Goal: Task Accomplishment & Management: Manage account settings

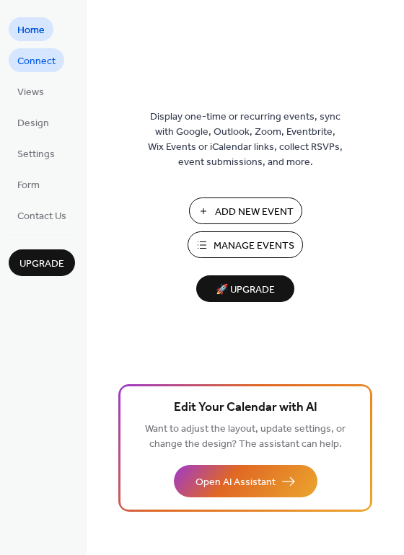
click at [27, 71] on link "Connect" at bounding box center [37, 60] width 56 height 24
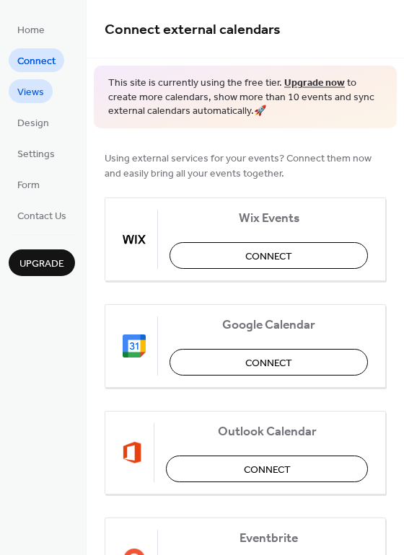
click at [35, 96] on span "Views" at bounding box center [30, 92] width 27 height 15
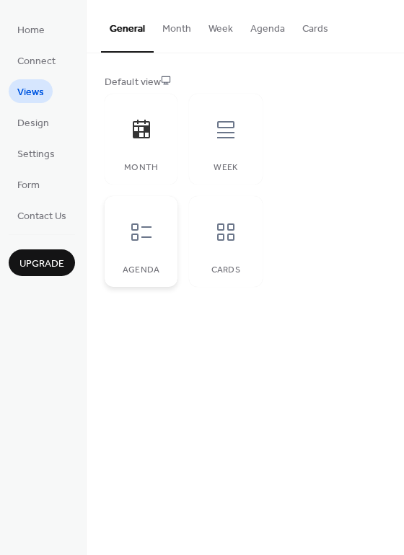
click at [149, 245] on div at bounding box center [141, 232] width 43 height 43
click at [38, 123] on span "Design" at bounding box center [33, 123] width 32 height 15
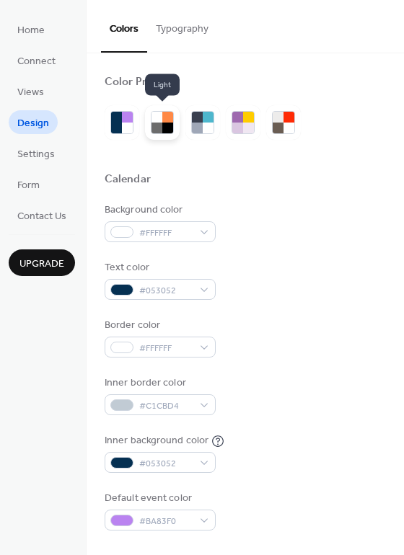
click at [156, 120] on div at bounding box center [156, 117] width 11 height 11
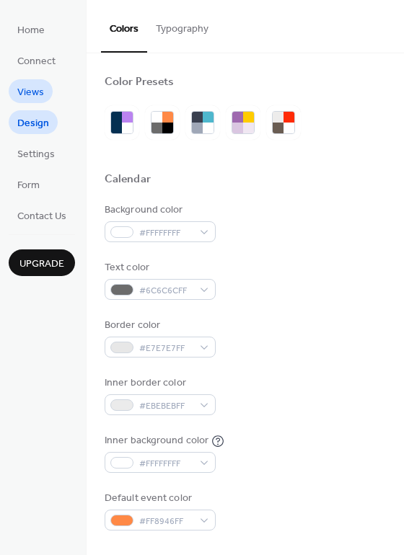
click at [37, 92] on span "Views" at bounding box center [30, 92] width 27 height 15
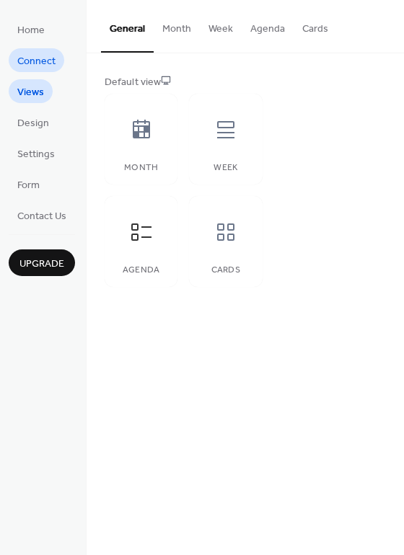
click at [40, 59] on span "Connect" at bounding box center [36, 61] width 38 height 15
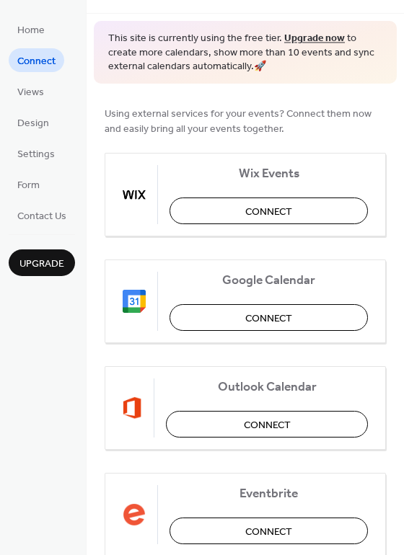
scroll to position [80, 0]
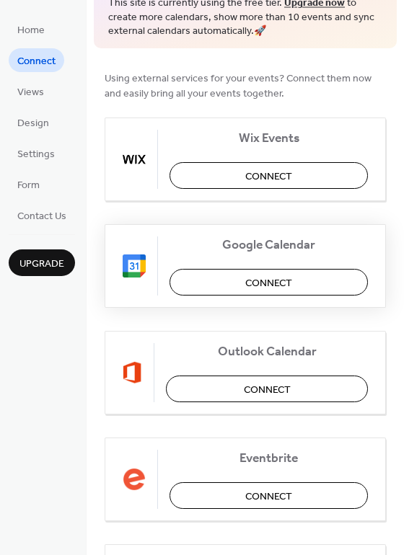
click at [224, 281] on button "Connect" at bounding box center [268, 282] width 198 height 27
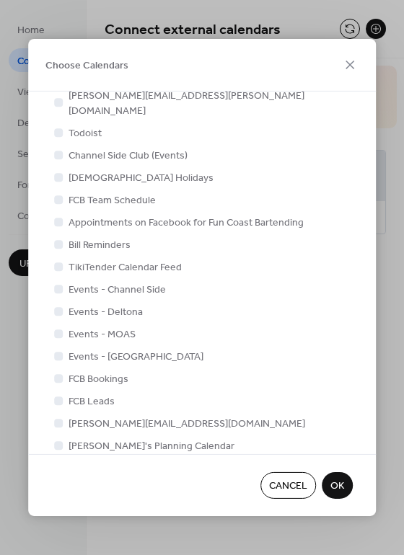
scroll to position [224, 0]
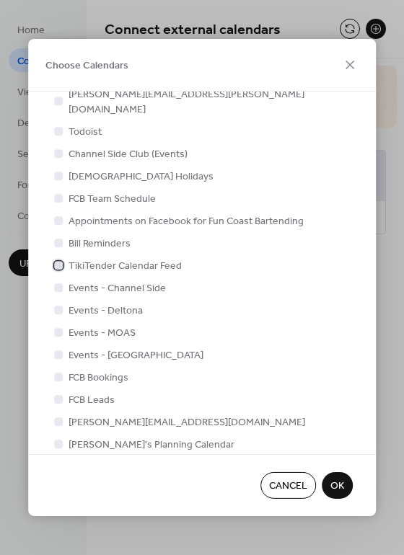
click at [120, 259] on span "TikiTender Calendar Feed" at bounding box center [125, 266] width 113 height 15
click at [335, 492] on span "OK" at bounding box center [337, 487] width 14 height 15
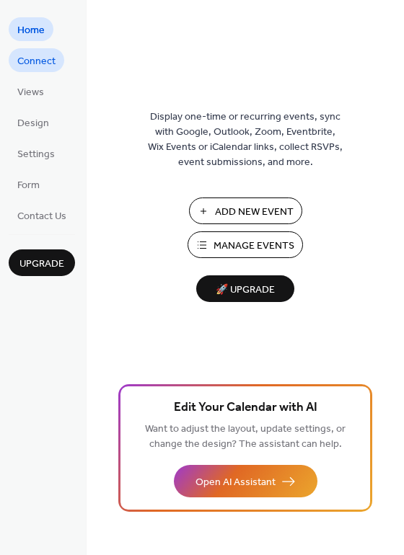
click at [22, 62] on span "Connect" at bounding box center [36, 61] width 38 height 15
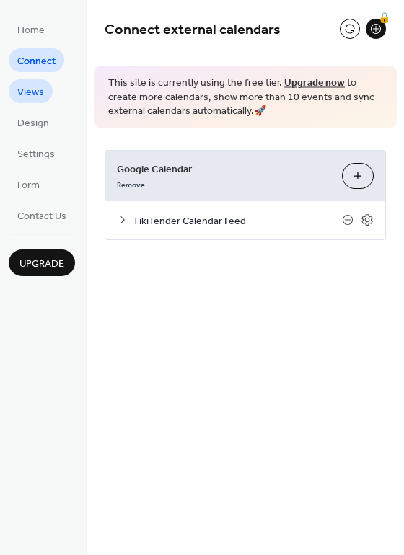
click at [30, 100] on span "Views" at bounding box center [30, 92] width 27 height 15
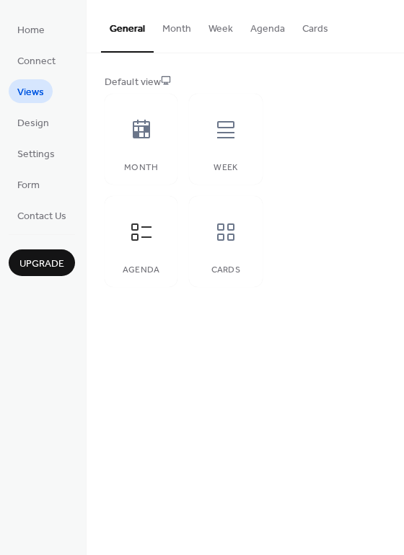
click at [180, 30] on button "Month" at bounding box center [177, 25] width 46 height 51
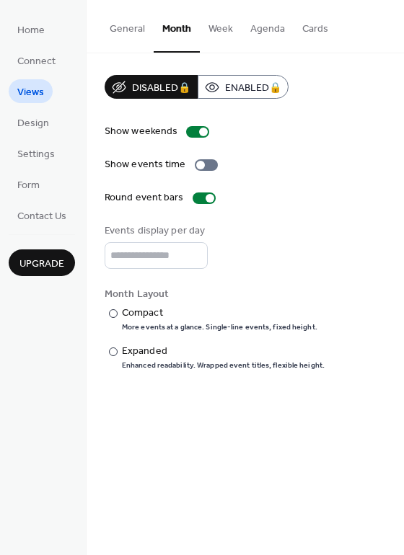
click at [265, 23] on button "Agenda" at bounding box center [268, 25] width 52 height 51
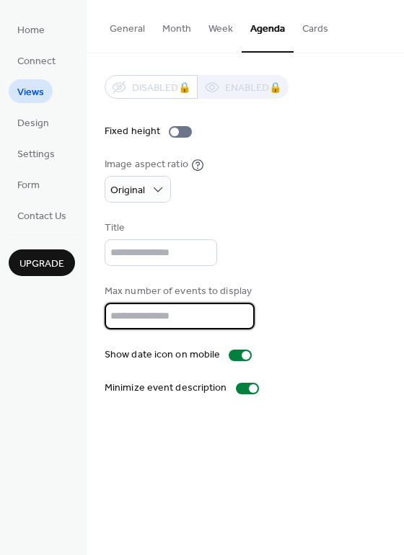
drag, startPoint x: 178, startPoint y: 314, endPoint x: 103, endPoint y: 315, distance: 75.0
click at [103, 315] on div "Disabled 🔒 Enabled 🔒 Fixed height Image aspect ratio Original Title Max number …" at bounding box center [245, 235] width 317 height 364
type input "**"
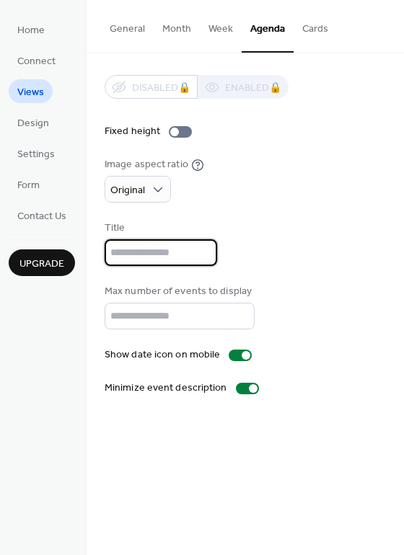
click at [141, 260] on input "text" at bounding box center [161, 252] width 112 height 27
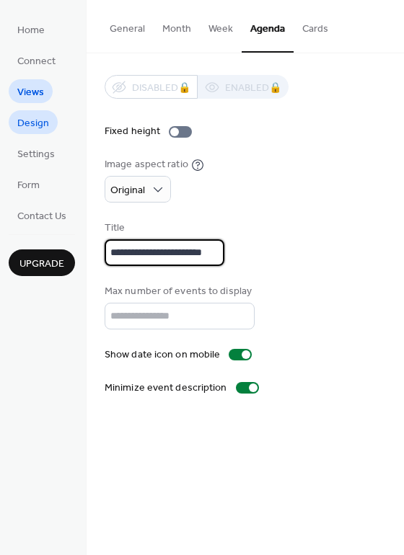
type input "**********"
click at [40, 130] on span "Design" at bounding box center [33, 123] width 32 height 15
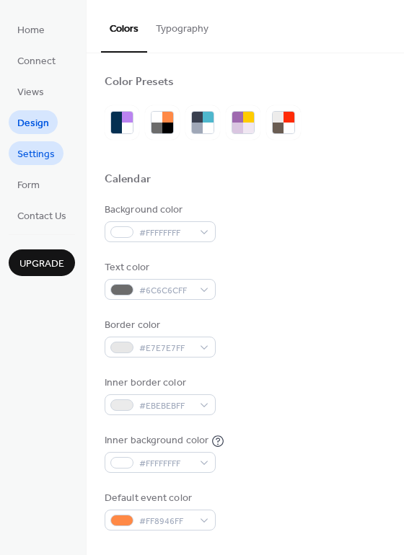
click at [42, 162] on span "Settings" at bounding box center [35, 154] width 37 height 15
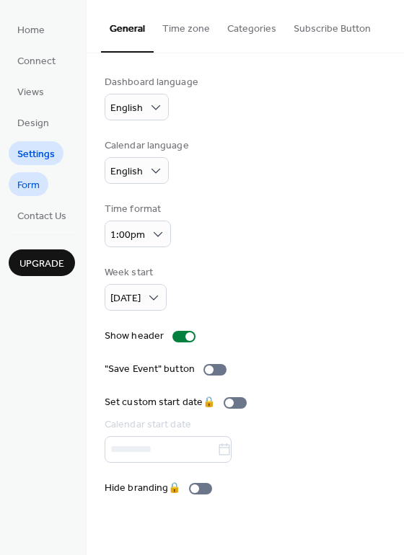
click at [40, 189] on link "Form" at bounding box center [29, 184] width 40 height 24
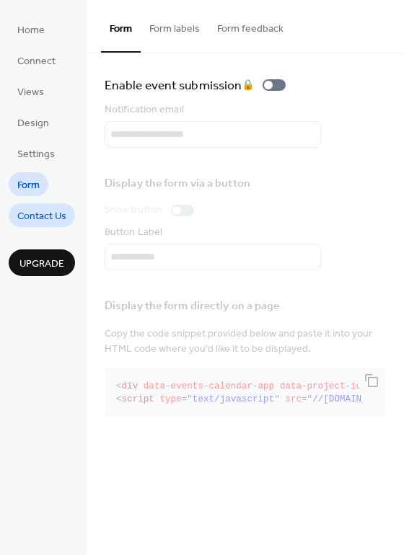
click at [34, 220] on span "Contact Us" at bounding box center [41, 216] width 49 height 15
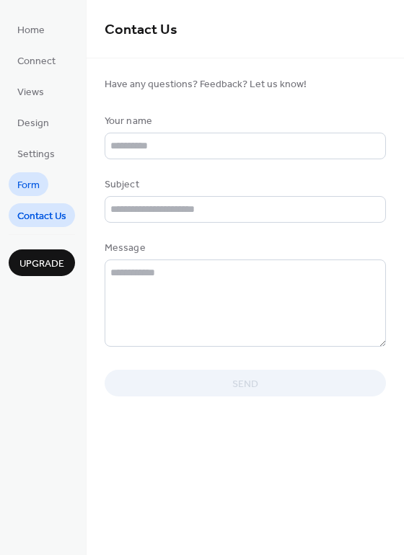
click at [27, 186] on span "Form" at bounding box center [28, 185] width 22 height 15
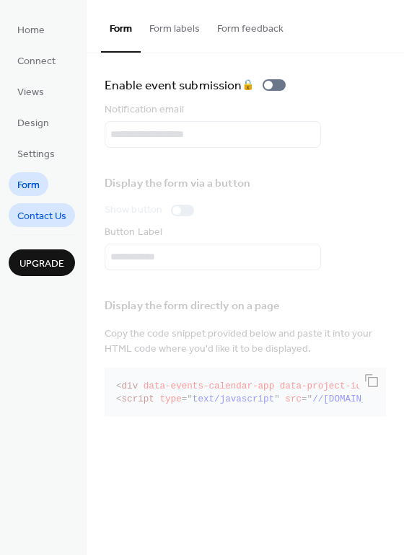
click at [41, 211] on span "Contact Us" at bounding box center [41, 216] width 49 height 15
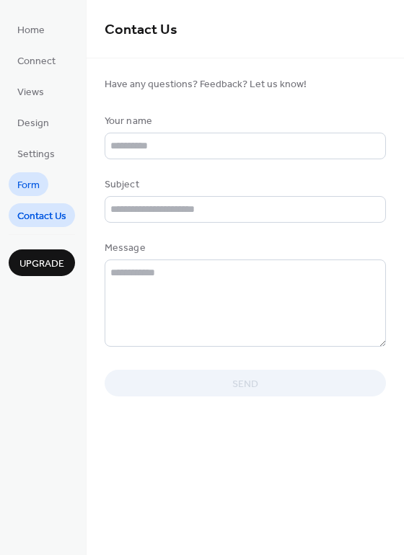
click at [34, 179] on span "Form" at bounding box center [28, 185] width 22 height 15
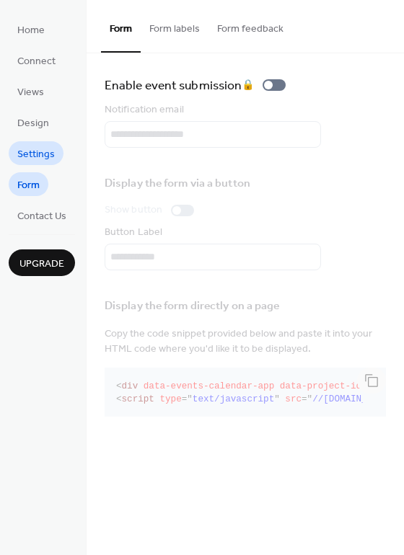
click at [33, 147] on span "Settings" at bounding box center [35, 154] width 37 height 15
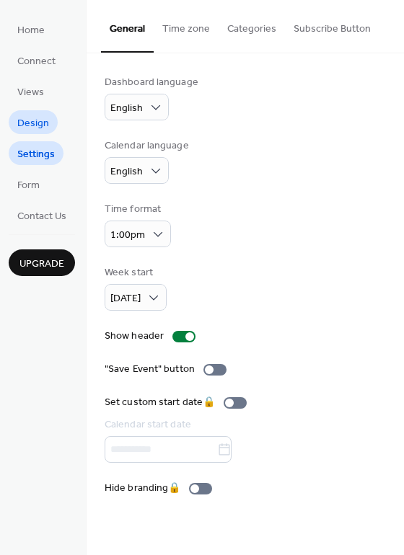
click at [33, 125] on span "Design" at bounding box center [33, 123] width 32 height 15
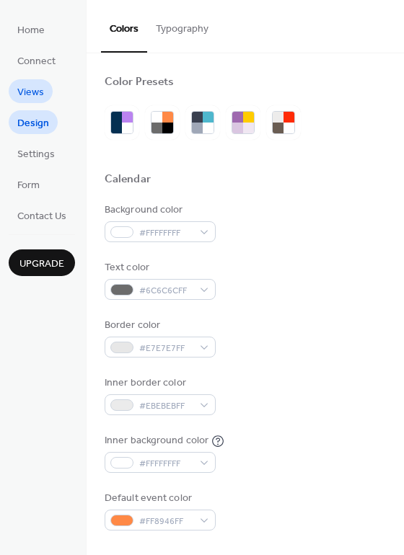
click at [28, 92] on span "Views" at bounding box center [30, 92] width 27 height 15
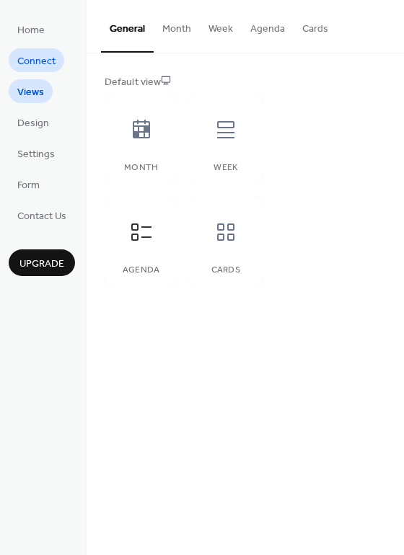
click at [38, 59] on span "Connect" at bounding box center [36, 61] width 38 height 15
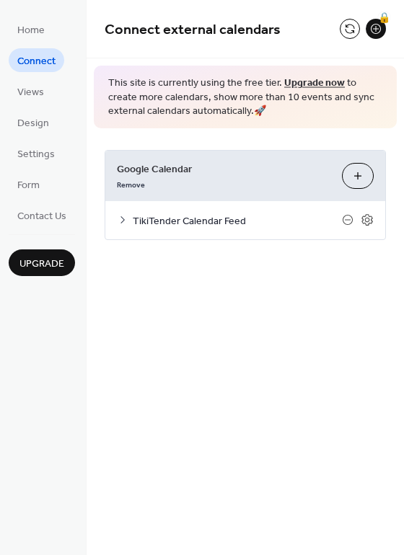
click at [316, 84] on link "Upgrade now" at bounding box center [314, 83] width 61 height 19
